Goal: Transaction & Acquisition: Register for event/course

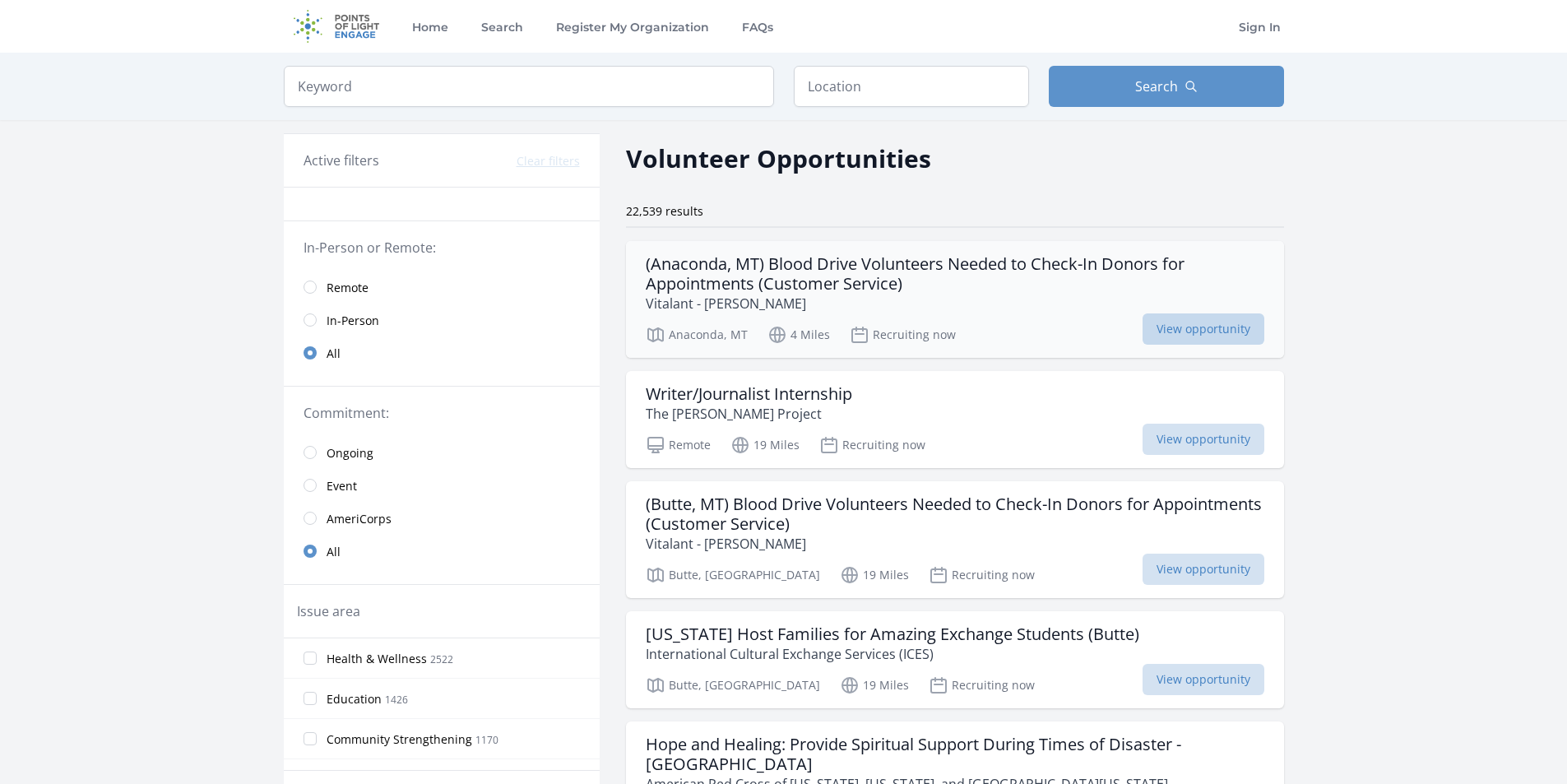
click at [1222, 324] on span "View opportunity" at bounding box center [1204, 328] width 122 height 31
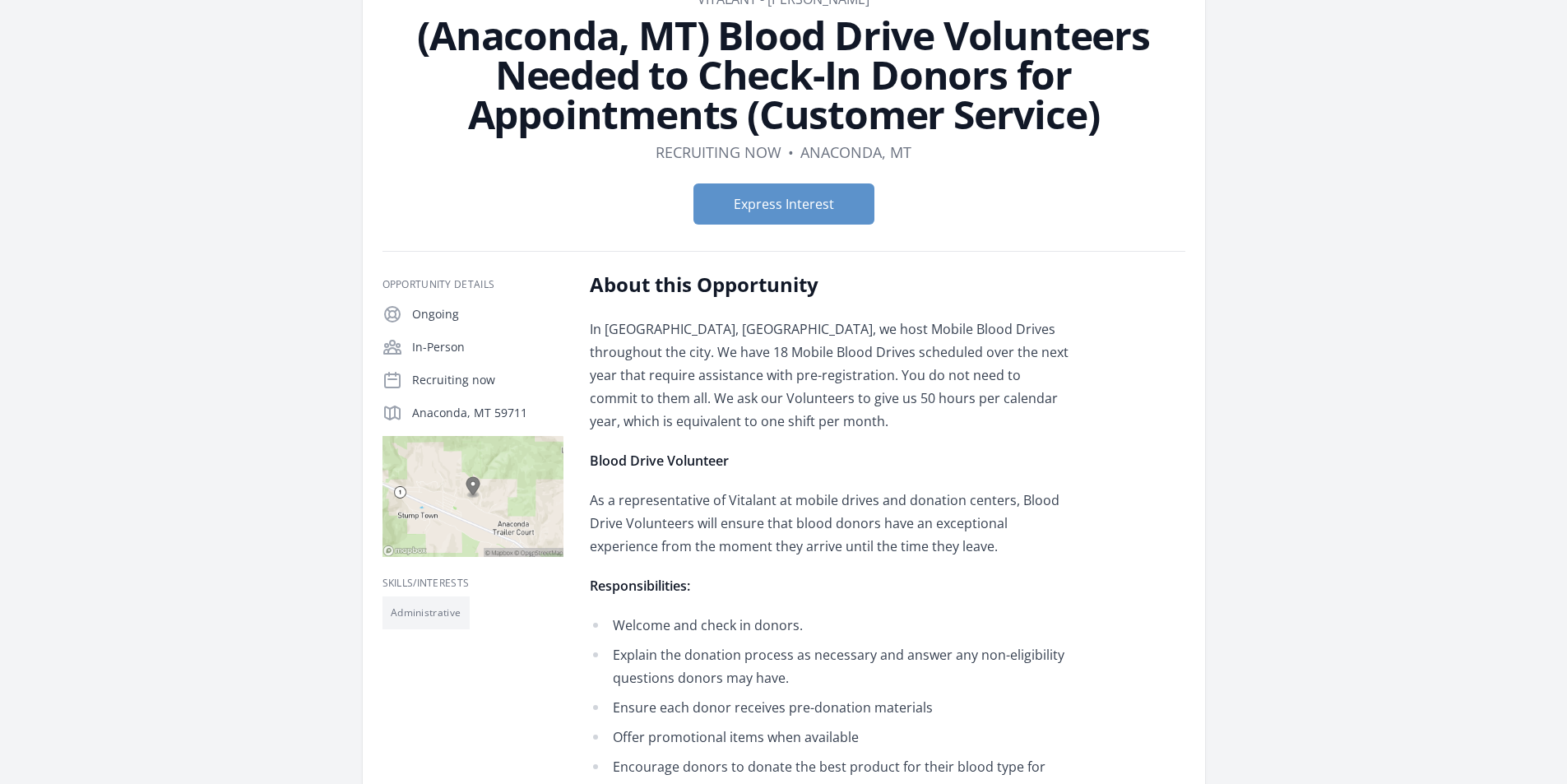
scroll to position [82, 0]
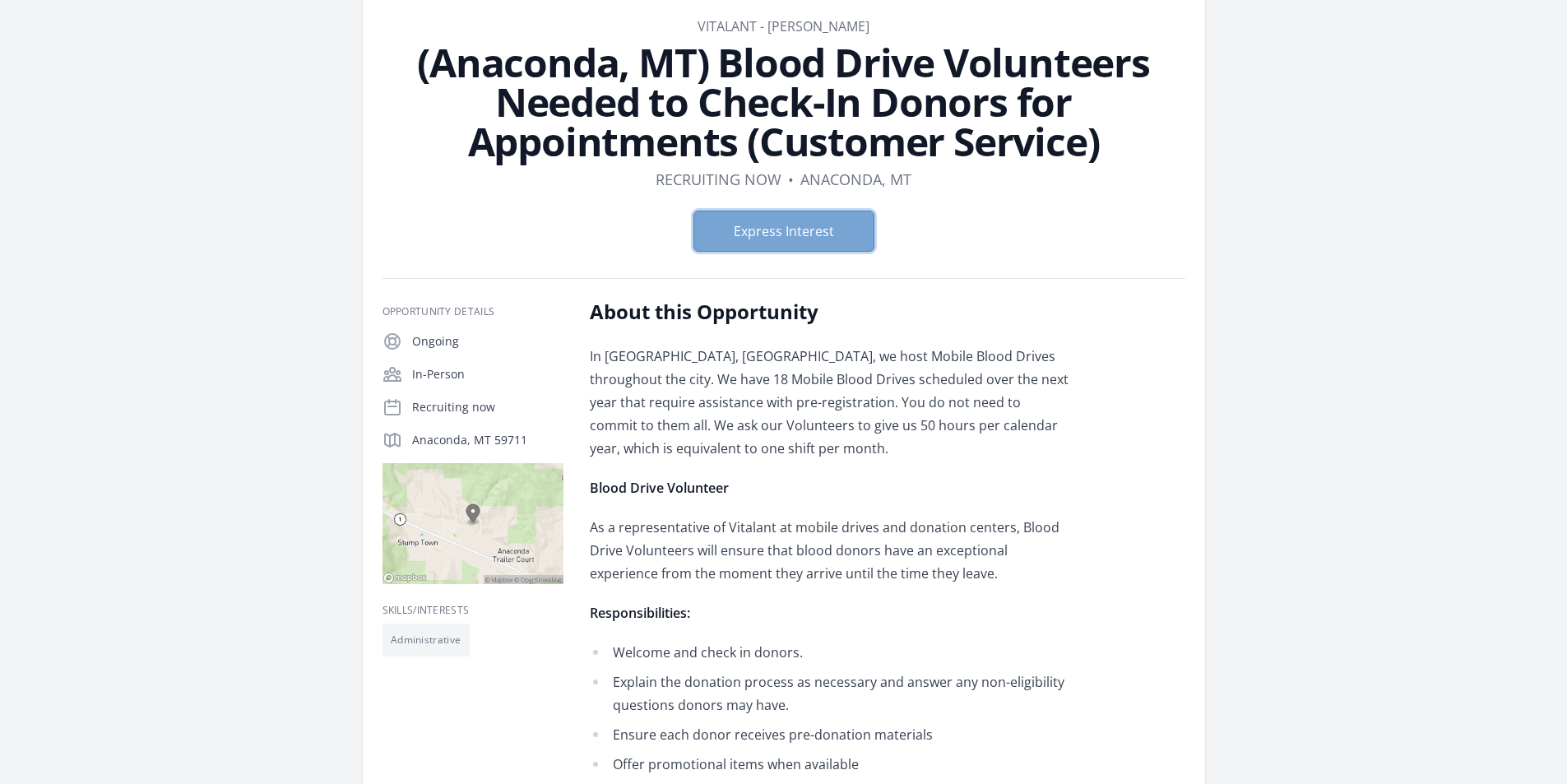
click at [779, 228] on button "Express Interest" at bounding box center [784, 232] width 181 height 41
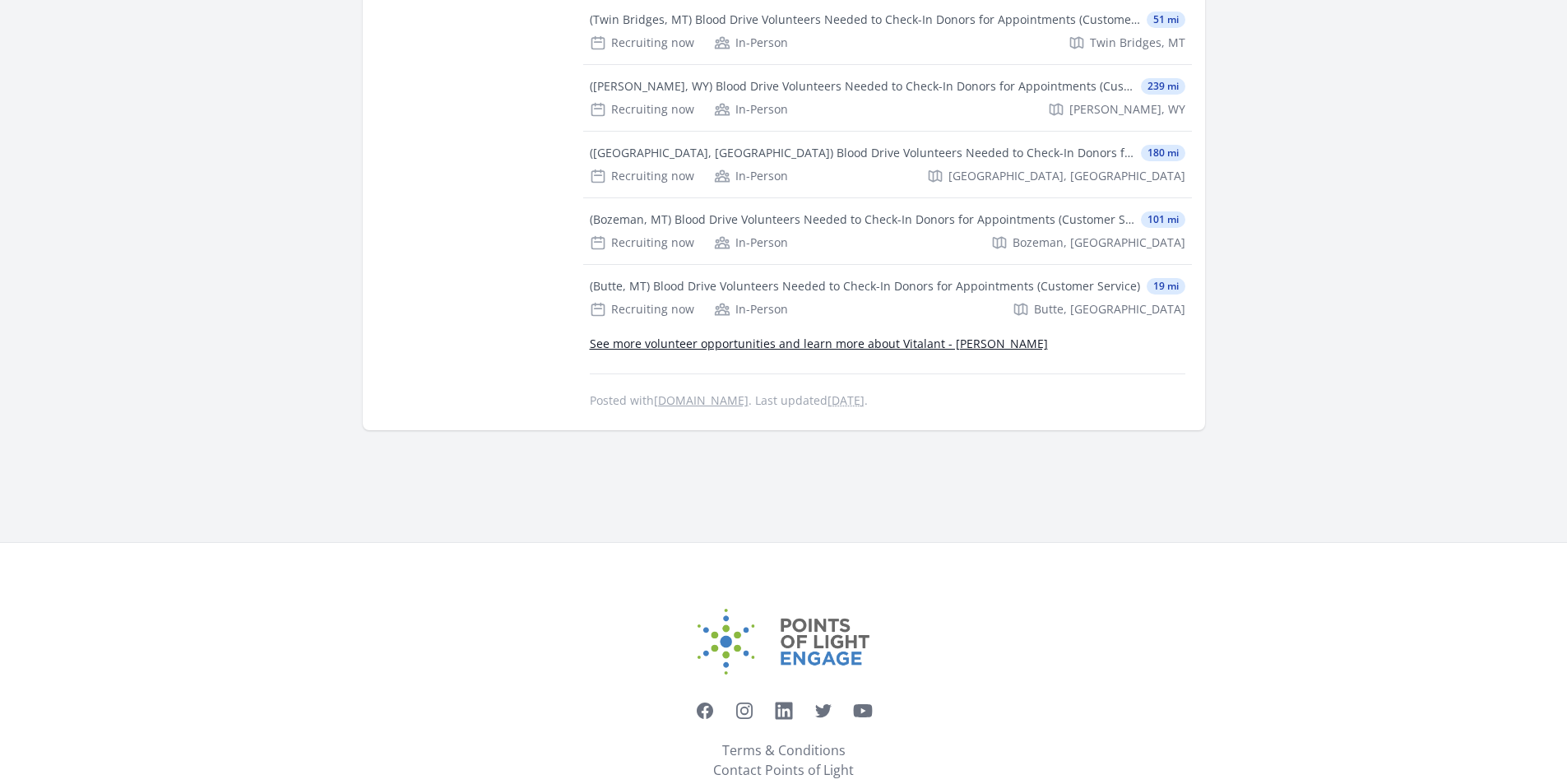
scroll to position [1863, 0]
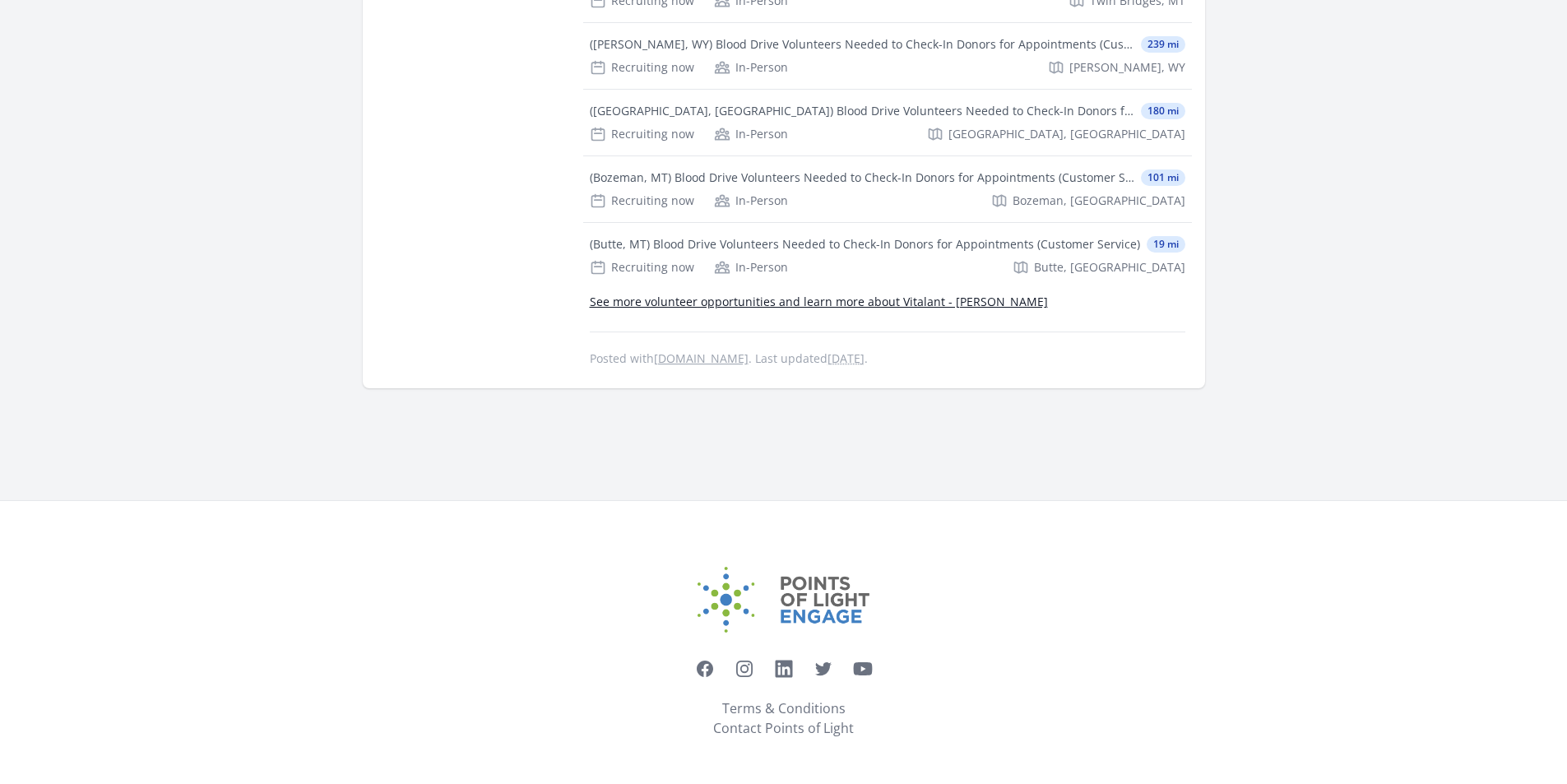
drag, startPoint x: 411, startPoint y: 141, endPoint x: 1016, endPoint y: 299, distance: 625.3
copy article "(Anaconda, MT) Blood Drive Volunteers Needed to Check-In Donors for Appointment…"
